Goal: Task Accomplishment & Management: Use online tool/utility

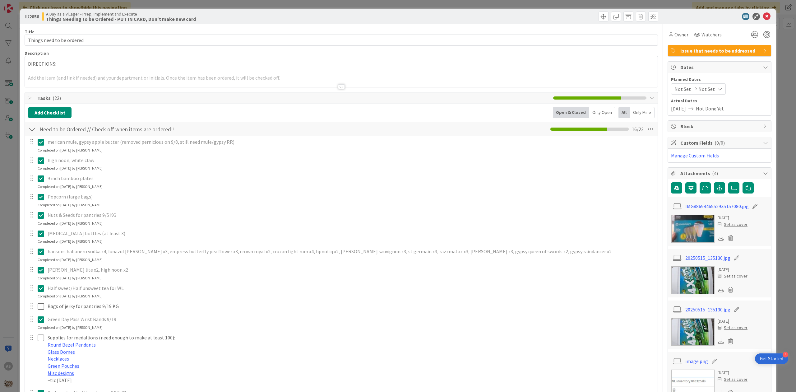
click at [763, 15] on icon at bounding box center [766, 16] width 7 height 7
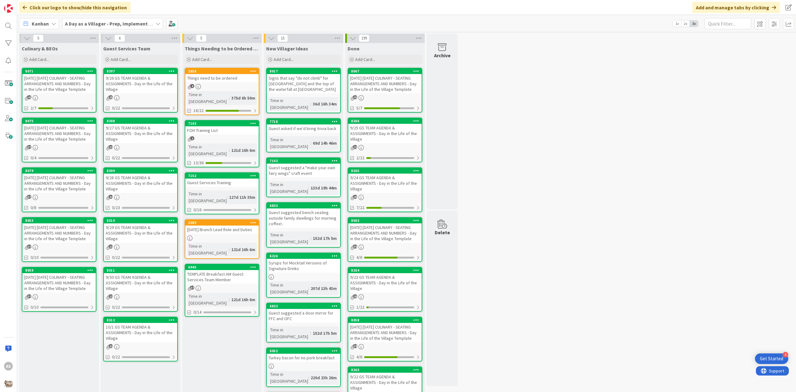
click at [43, 84] on div "[DATE] [DATE] CULINARY - SEATING ARRANGEMENTS AND NUMBERS - Day in the Life of …" at bounding box center [58, 83] width 73 height 19
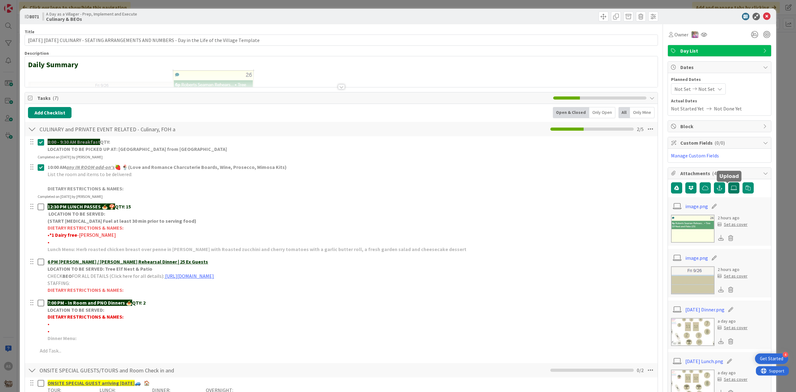
click at [729, 192] on label at bounding box center [734, 187] width 11 height 11
click at [729, 182] on input "file" at bounding box center [729, 182] width 0 height 0
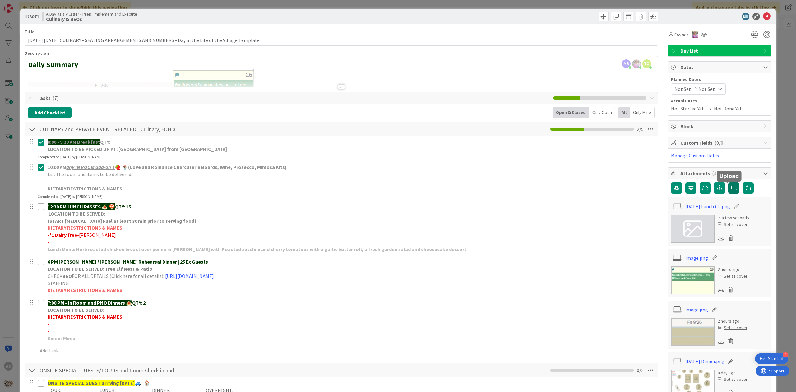
click at [731, 187] on icon at bounding box center [734, 187] width 6 height 5
click at [729, 182] on input "file" at bounding box center [729, 182] width 0 height 0
